Goal: Navigation & Orientation: Find specific page/section

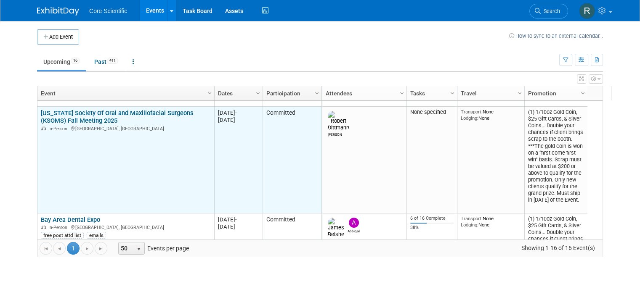
scroll to position [151, 0]
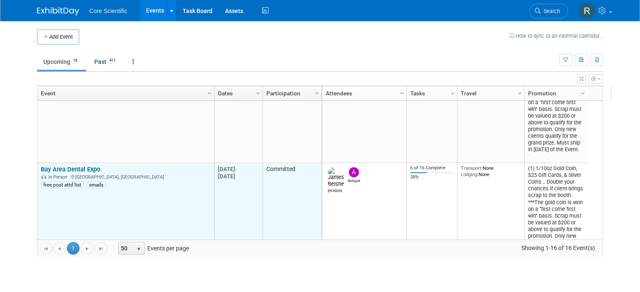
click at [86, 171] on link "Bay Area Dental Expo" at bounding box center [70, 170] width 59 height 8
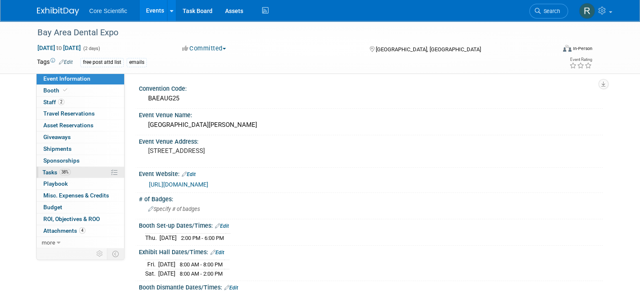
click at [76, 173] on link "38% Tasks 38%" at bounding box center [81, 172] width 88 height 11
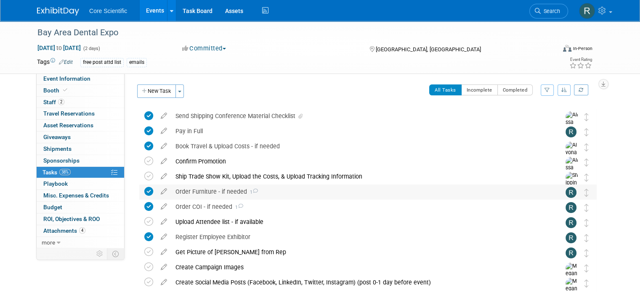
click at [247, 193] on span "1" at bounding box center [252, 192] width 11 height 5
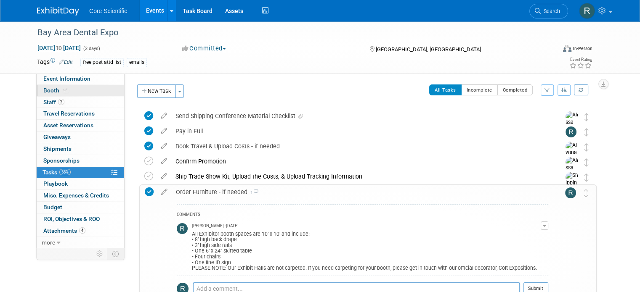
click at [96, 88] on link "Booth" at bounding box center [81, 90] width 88 height 11
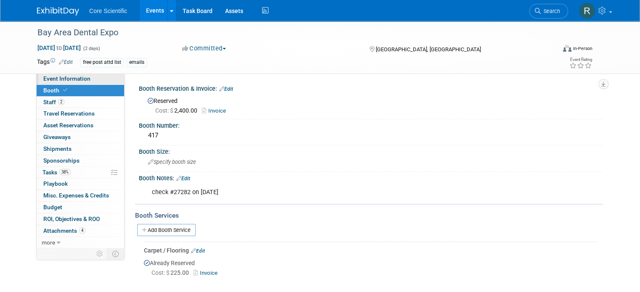
click at [69, 75] on link "Event Information" at bounding box center [81, 78] width 88 height 11
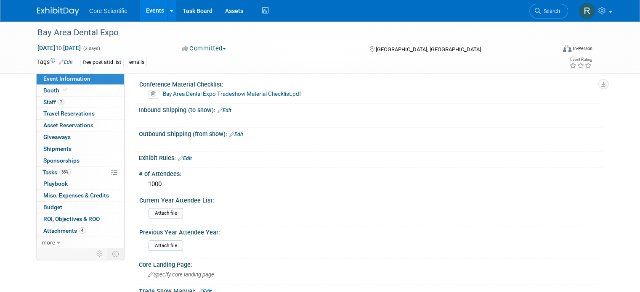
scroll to position [799, 0]
